Goal: Task Accomplishment & Management: Use online tool/utility

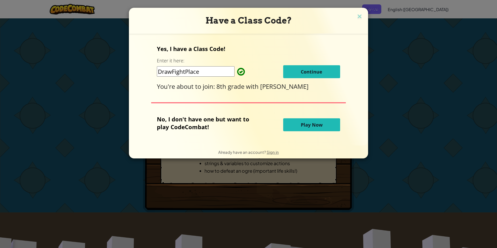
click at [319, 69] on span "Continue" at bounding box center [311, 72] width 21 height 6
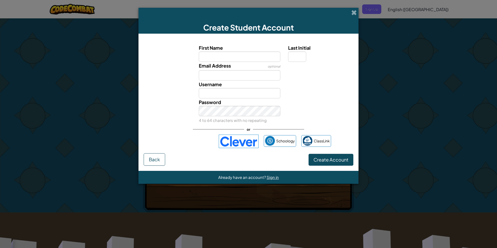
click at [254, 144] on img at bounding box center [239, 140] width 40 height 13
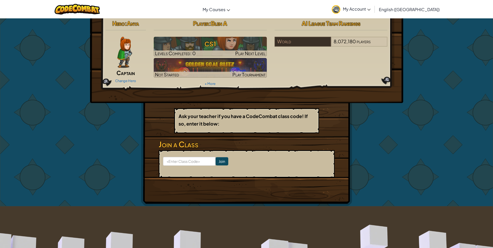
scroll to position [3, 0]
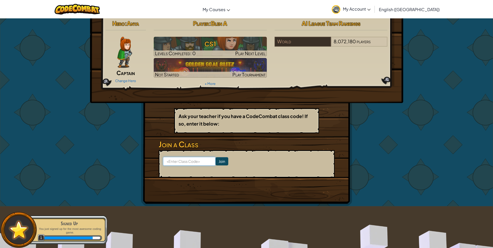
click at [194, 160] on input at bounding box center [189, 161] width 53 height 9
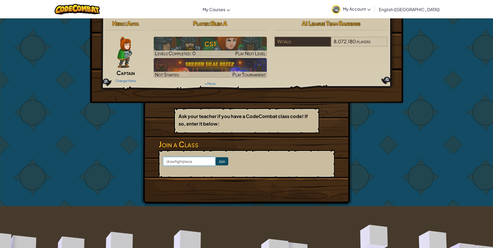
type input "drawfightplace"
click at [215, 157] on input "Join" at bounding box center [221, 161] width 13 height 8
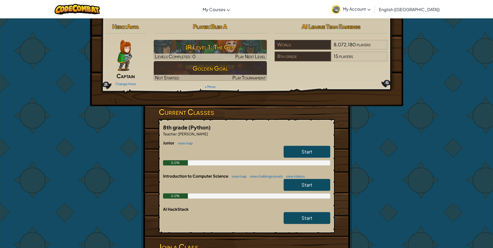
click at [319, 160] on div "0.0%" at bounding box center [246, 162] width 167 height 5
click at [320, 154] on link "Start" at bounding box center [306, 152] width 47 height 12
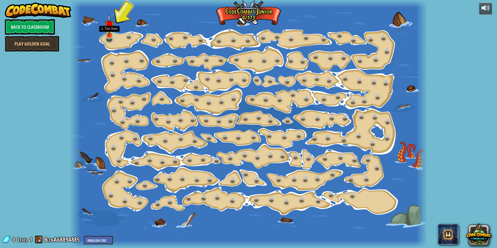
click at [113, 35] on img at bounding box center [109, 25] width 10 height 22
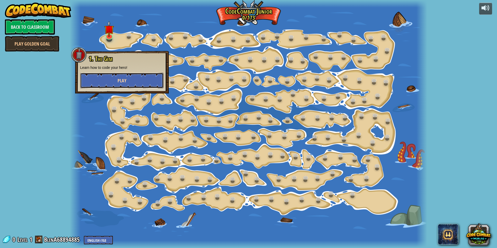
click at [130, 87] on button "Play" at bounding box center [121, 81] width 83 height 16
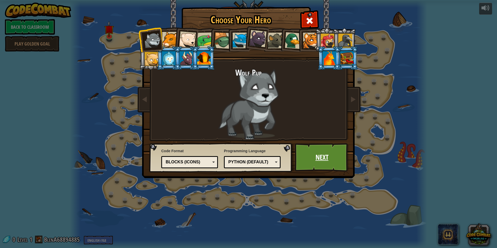
click at [322, 167] on link "Next" at bounding box center [322, 157] width 54 height 28
